Goal: Understand process/instructions

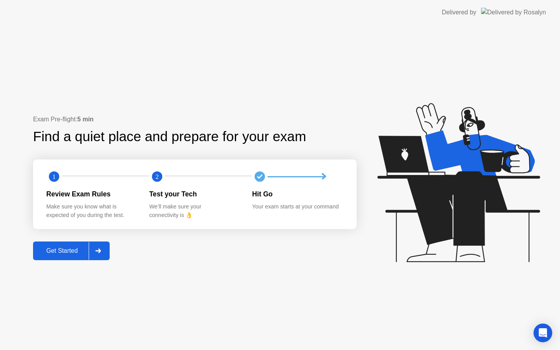
click at [100, 251] on icon at bounding box center [97, 251] width 5 height 5
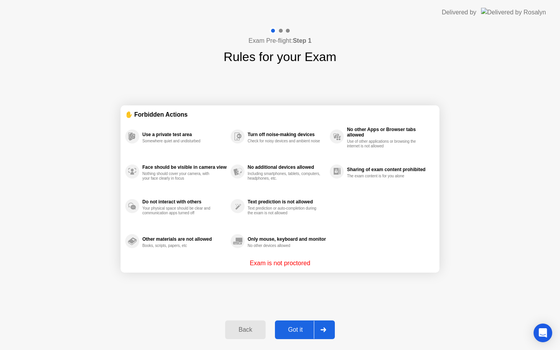
click at [330, 327] on div at bounding box center [323, 330] width 19 height 18
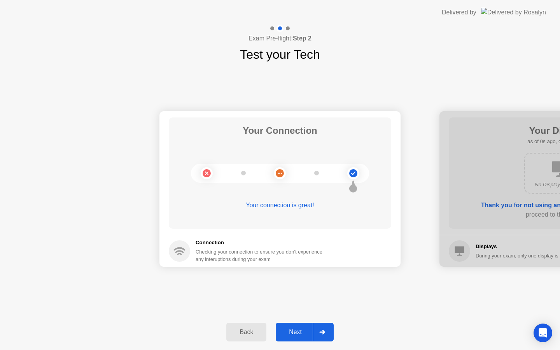
click at [323, 330] on icon at bounding box center [321, 332] width 5 height 5
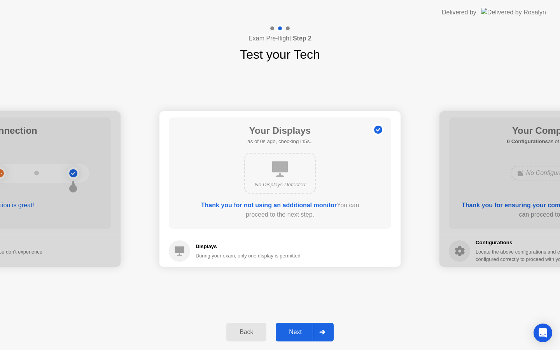
click at [323, 330] on icon at bounding box center [321, 332] width 5 height 5
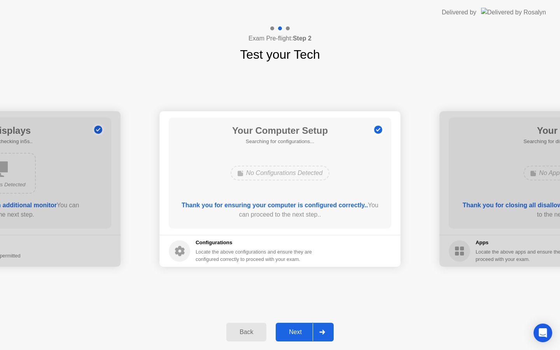
click at [323, 330] on icon at bounding box center [321, 332] width 5 height 5
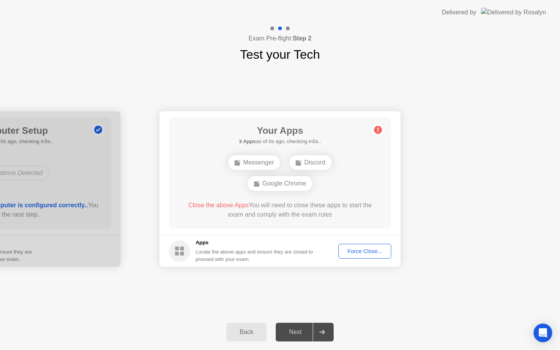
click at [323, 330] on icon at bounding box center [321, 332] width 5 height 5
click at [184, 245] on circle at bounding box center [179, 250] width 21 height 21
click at [296, 332] on div "Next" at bounding box center [295, 332] width 35 height 7
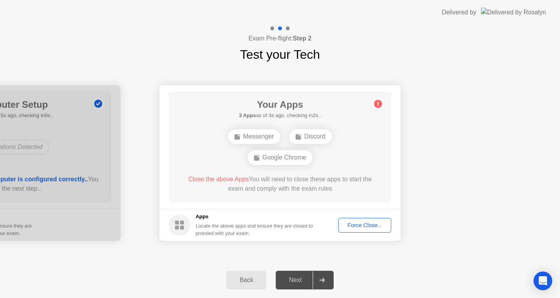
click at [368, 228] on div "Force Close..." at bounding box center [364, 225] width 47 height 6
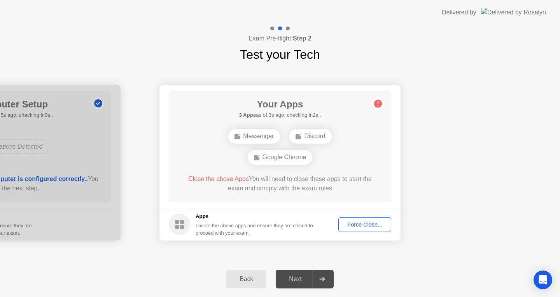
click at [379, 101] on circle at bounding box center [378, 103] width 8 height 8
click at [366, 222] on div "Force Close..." at bounding box center [364, 224] width 47 height 6
